Goal: Transaction & Acquisition: Purchase product/service

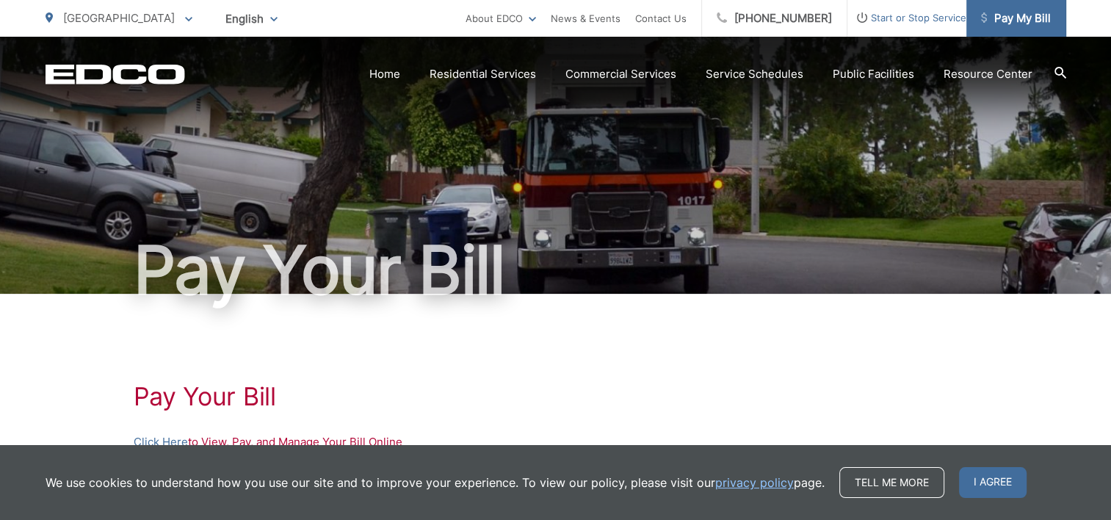
click at [1005, 15] on span "Pay My Bill" at bounding box center [1016, 19] width 70 height 18
click at [996, 26] on span "Pay My Bill" at bounding box center [1016, 19] width 70 height 18
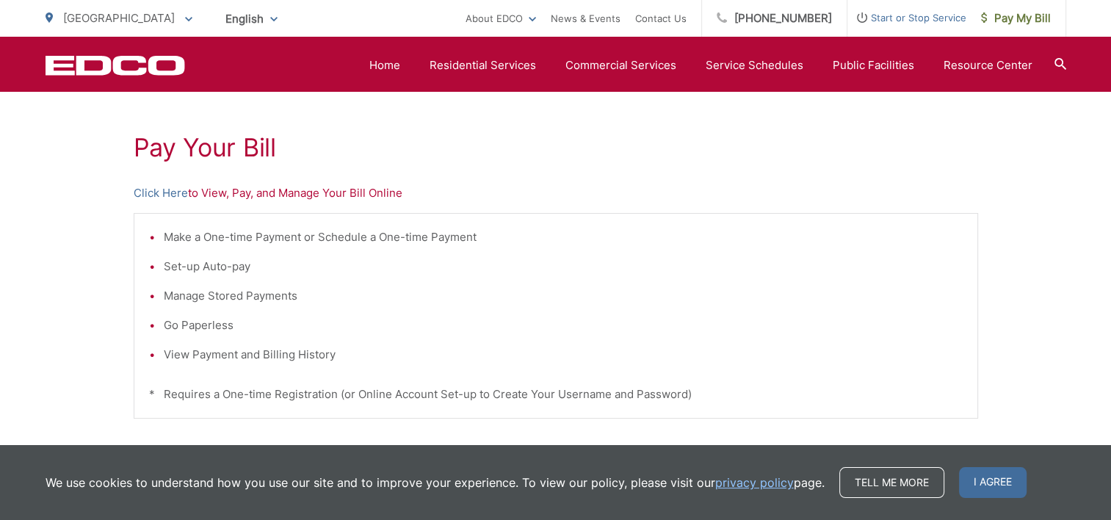
scroll to position [220, 0]
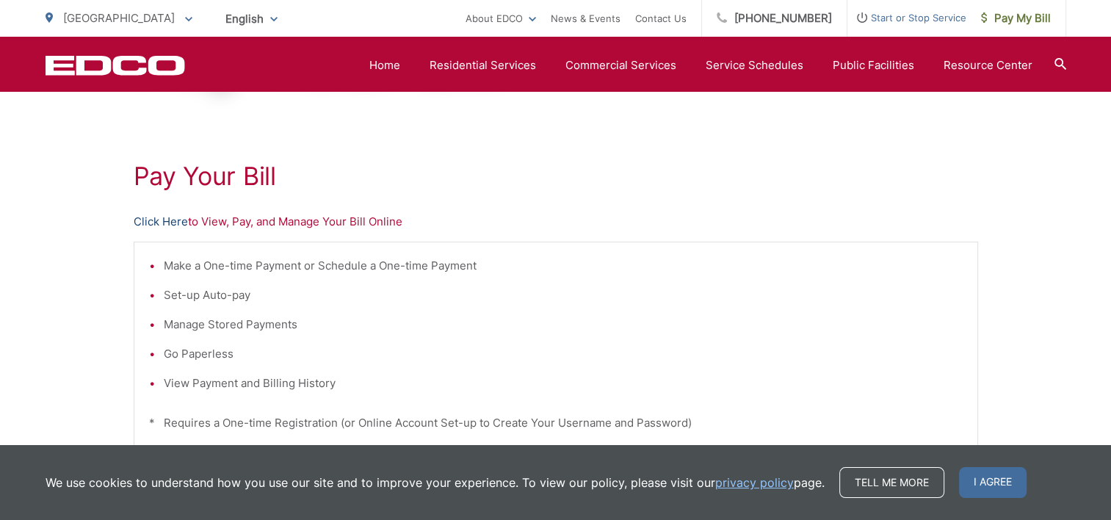
click at [165, 224] on link "Click Here" at bounding box center [161, 222] width 54 height 18
